Goal: Check status: Check status

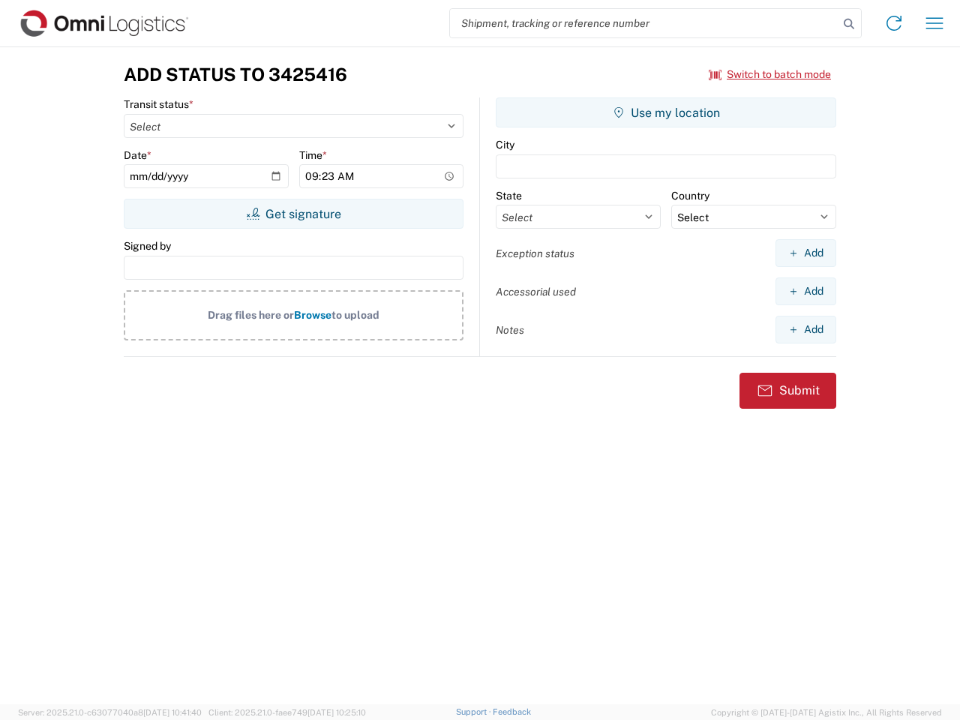
click at [644, 23] on input "search" at bounding box center [644, 23] width 388 height 28
click at [849, 24] on icon at bounding box center [848, 23] width 21 height 21
click at [894, 23] on icon at bounding box center [894, 23] width 24 height 24
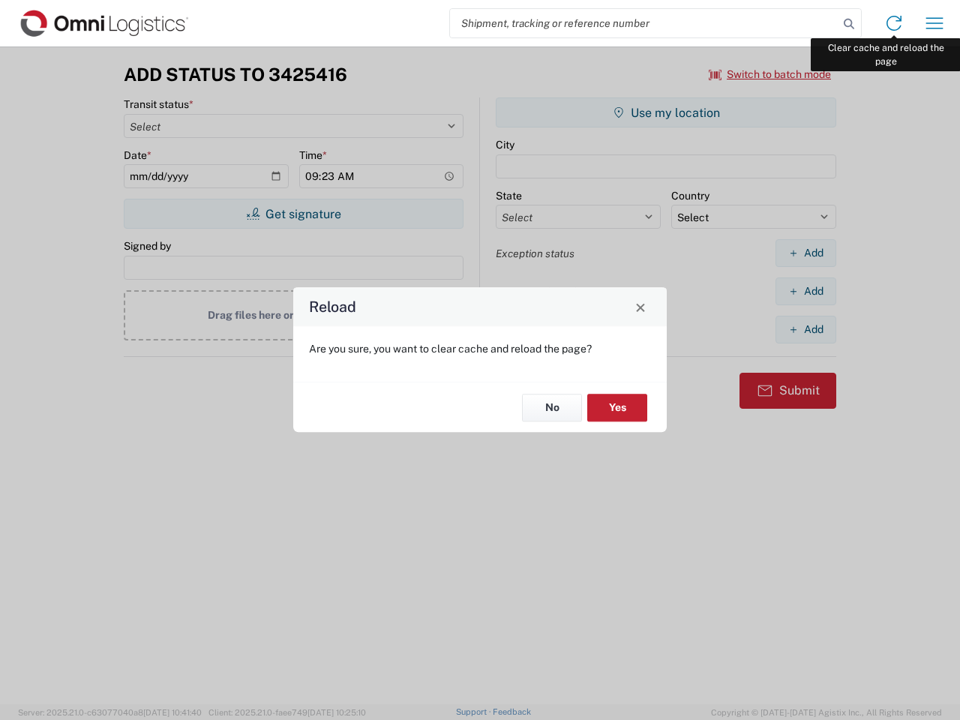
click at [934, 23] on div "Reload Are you sure, you want to clear cache and reload the page? No Yes" at bounding box center [480, 360] width 960 height 720
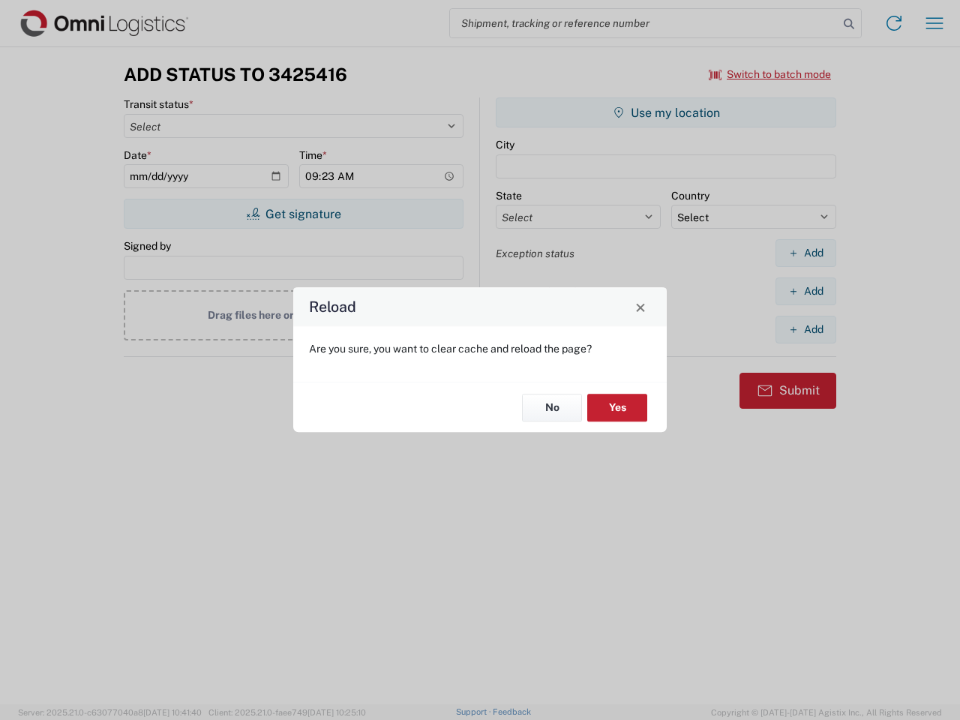
click at [770, 74] on div "Reload Are you sure, you want to clear cache and reload the page? No Yes" at bounding box center [480, 360] width 960 height 720
click at [293, 214] on div "Reload Are you sure, you want to clear cache and reload the page? No Yes" at bounding box center [480, 360] width 960 height 720
click at [666, 112] on div "Reload Are you sure, you want to clear cache and reload the page? No Yes" at bounding box center [480, 360] width 960 height 720
click at [805, 253] on div "Reload Are you sure, you want to clear cache and reload the page? No Yes" at bounding box center [480, 360] width 960 height 720
click at [805, 291] on div "Reload Are you sure, you want to clear cache and reload the page? No Yes" at bounding box center [480, 360] width 960 height 720
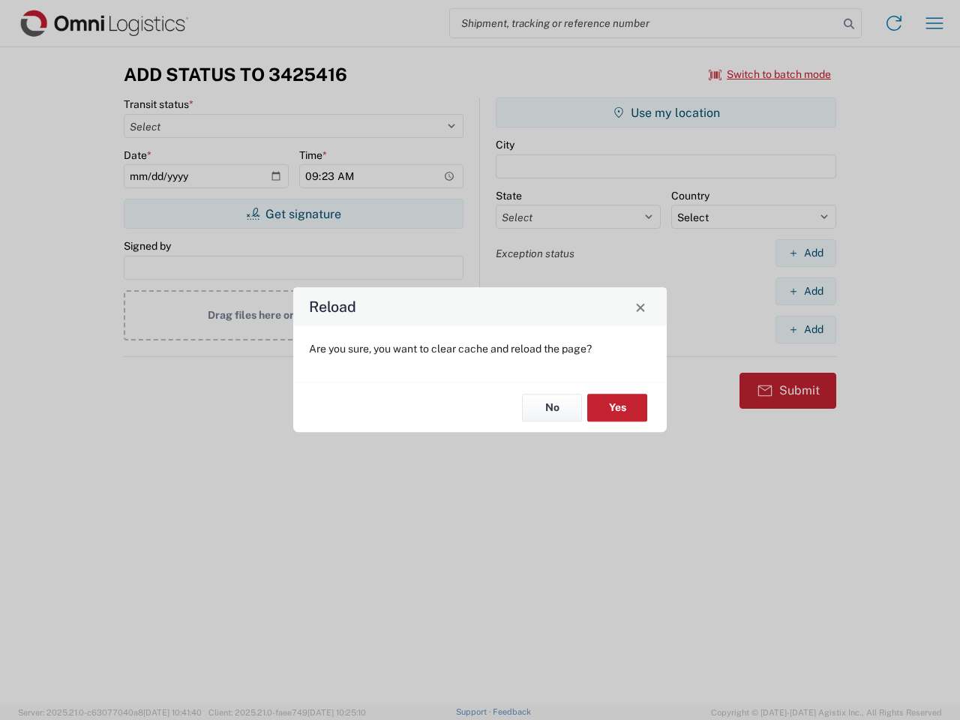
click at [805, 329] on div "Reload Are you sure, you want to clear cache and reload the page? No Yes" at bounding box center [480, 360] width 960 height 720
